Goal: Task Accomplishment & Management: Use online tool/utility

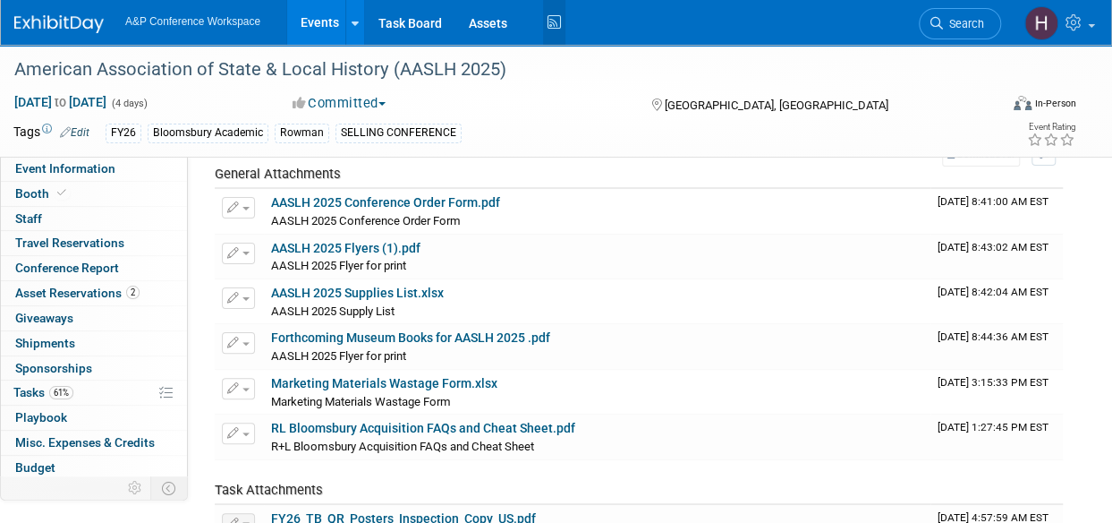
scroll to position [73, 0]
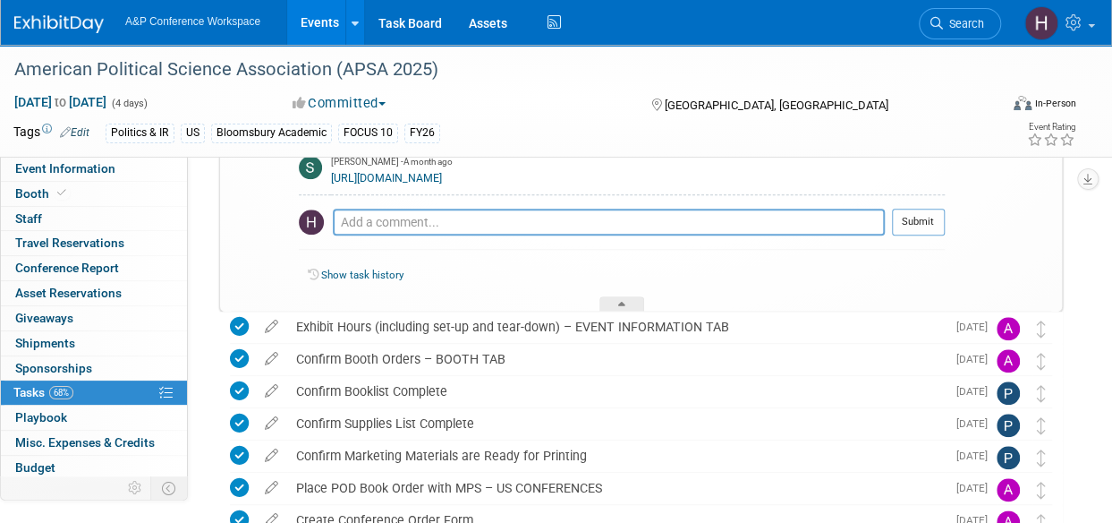
scroll to position [73, 0]
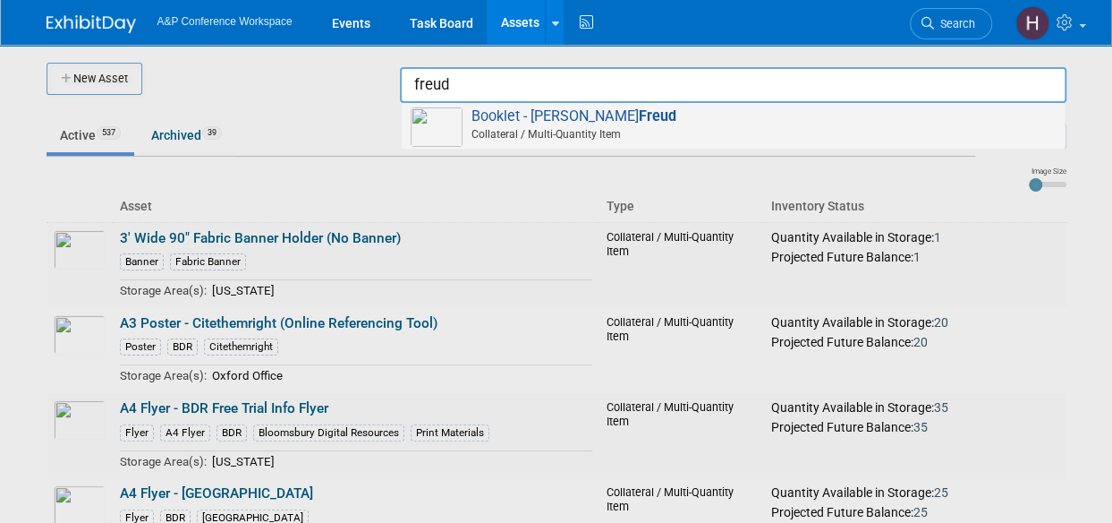
click at [818, 137] on span "Collateral / Multi-Quantity Item" at bounding box center [736, 134] width 640 height 16
type input "Booklet - [PERSON_NAME]"
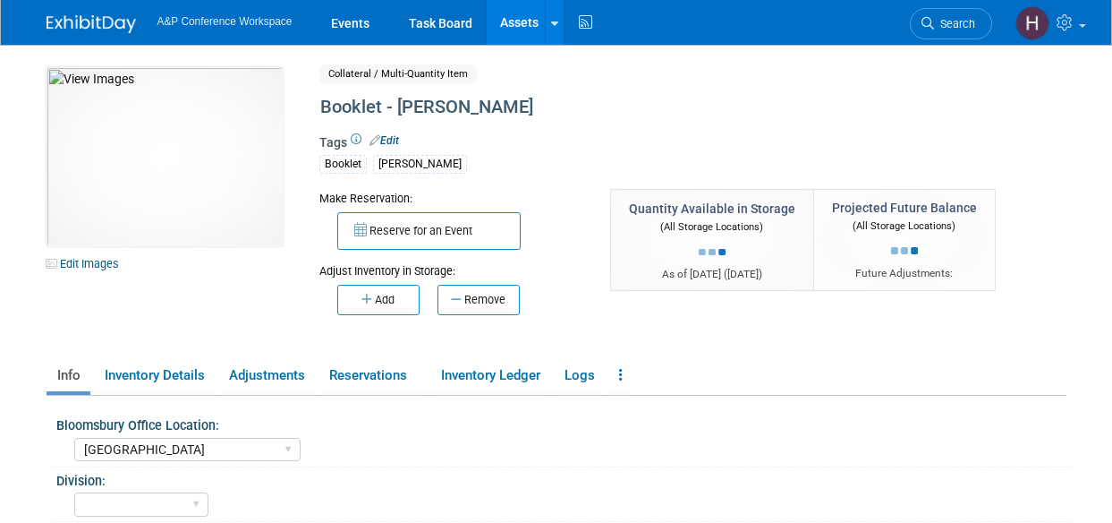
select select "[GEOGRAPHIC_DATA]"
select select "[PERSON_NAME]"
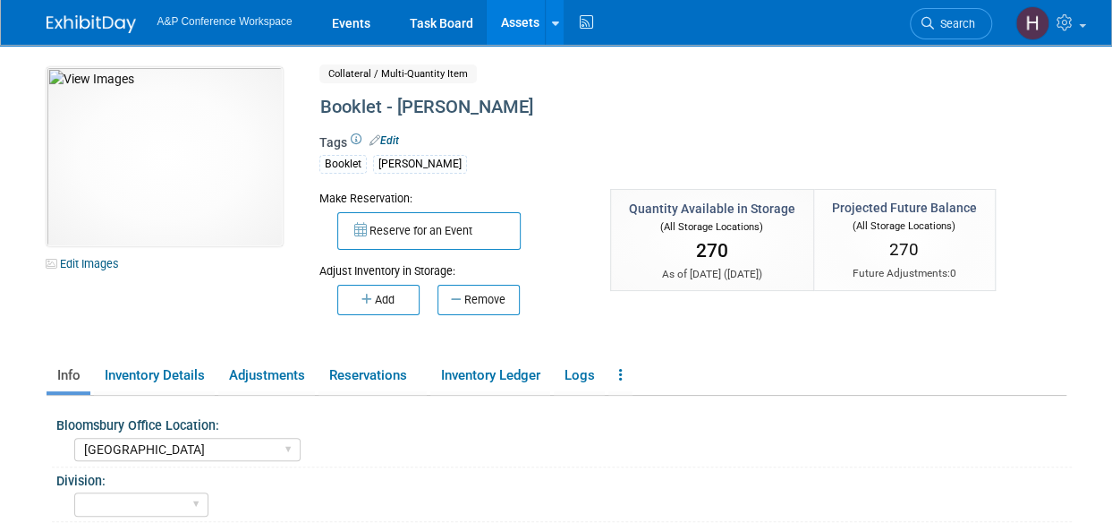
click at [6, 246] on body "A&P Conference Workspace Events Task Board Assets New Asset" at bounding box center [556, 261] width 1112 height 523
